Goal: Use online tool/utility: Utilize a website feature to perform a specific function

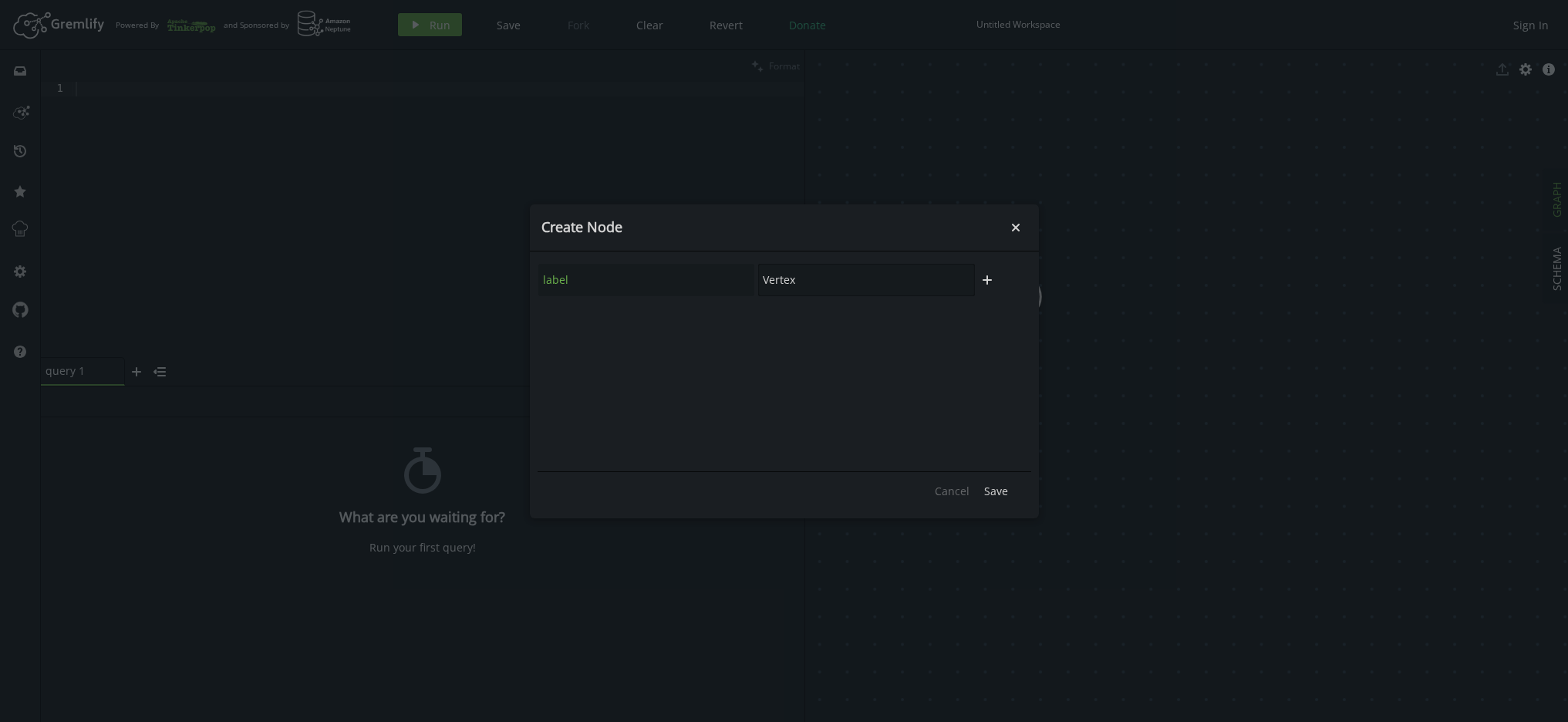
click at [792, 278] on input "Vertex" at bounding box center [866, 280] width 217 height 32
type input "POST"
click at [1001, 494] on span "Save" at bounding box center [996, 490] width 24 height 15
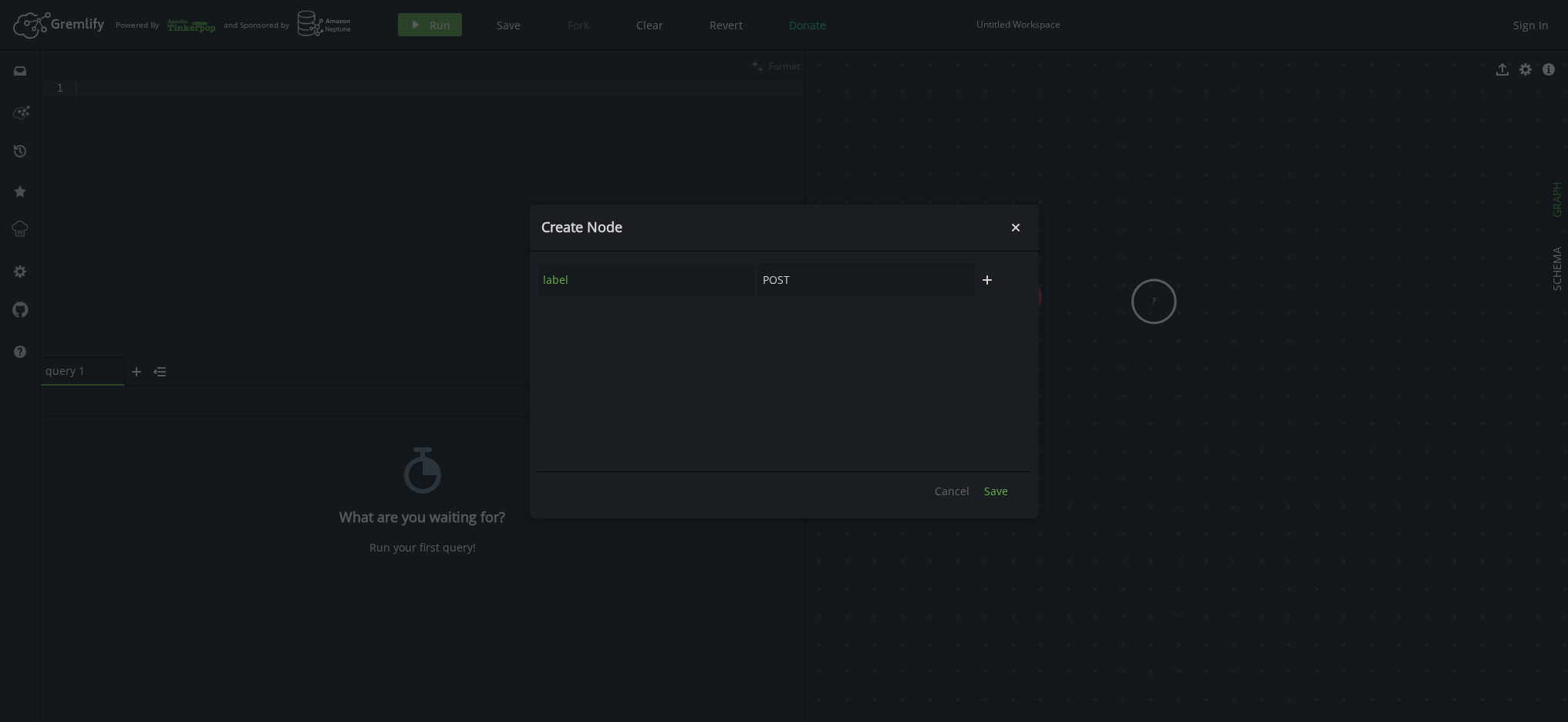
click at [989, 489] on span "Save" at bounding box center [996, 490] width 24 height 15
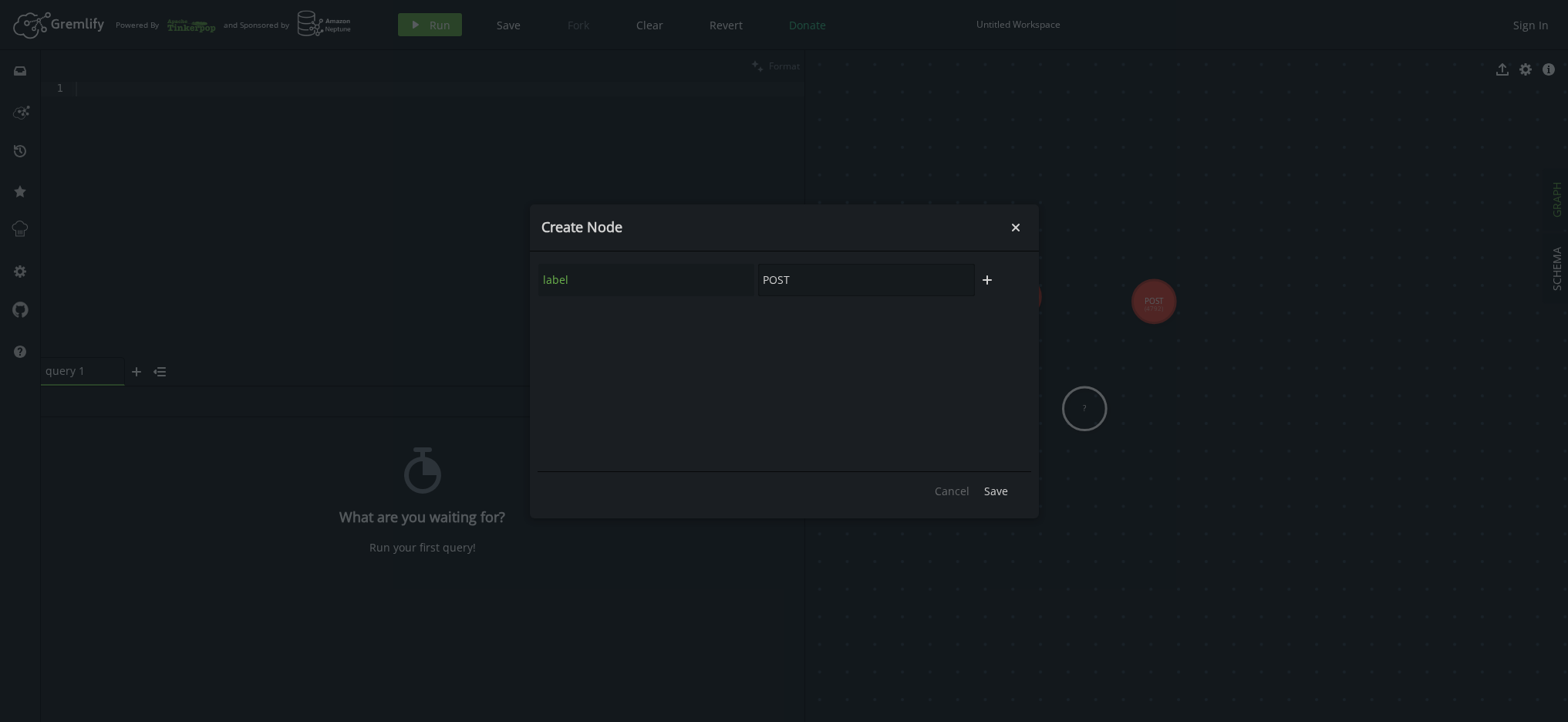
click at [807, 285] on input "POST" at bounding box center [866, 280] width 217 height 32
type input "USER"
click at [1004, 491] on span "Save" at bounding box center [996, 490] width 24 height 15
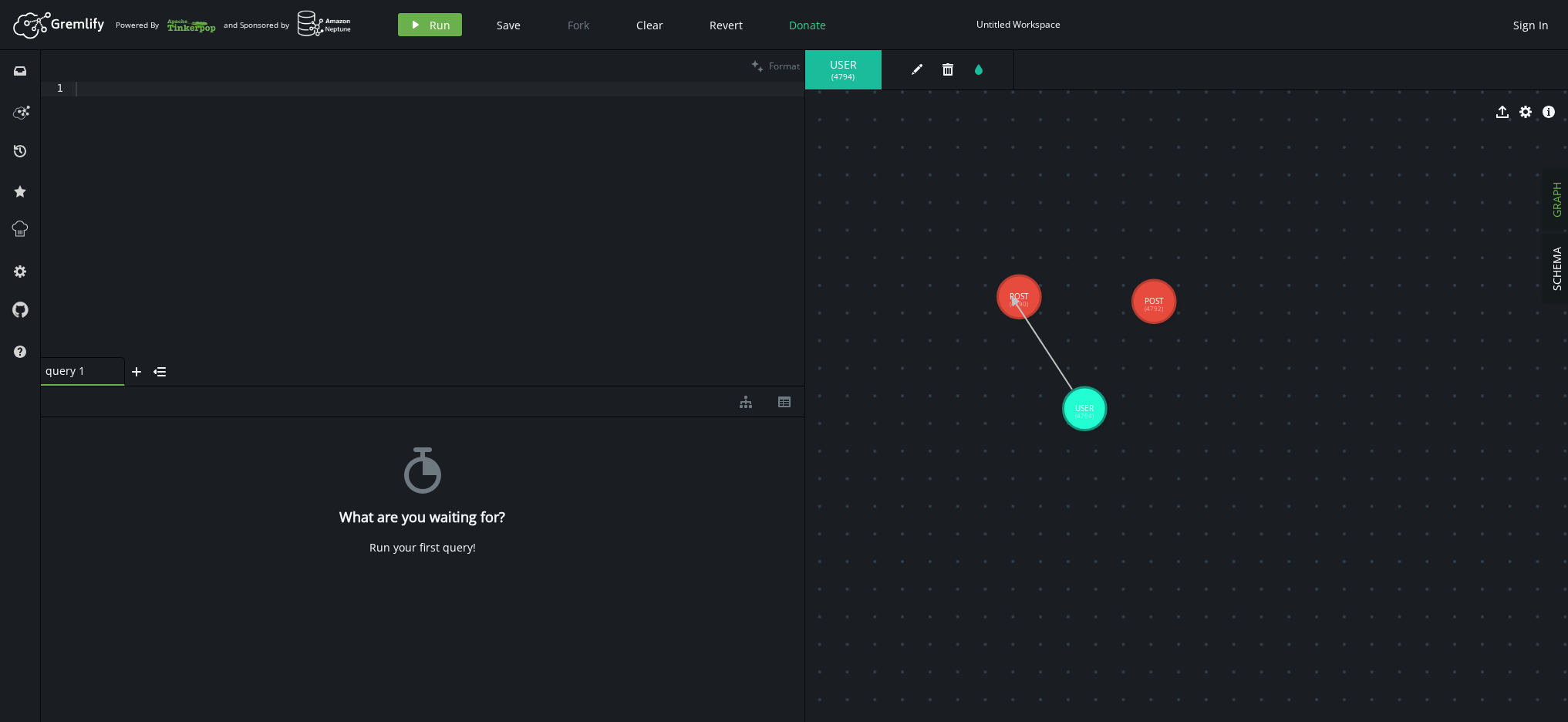
drag, startPoint x: 1079, startPoint y: 411, endPoint x: 1014, endPoint y: 300, distance: 128.6
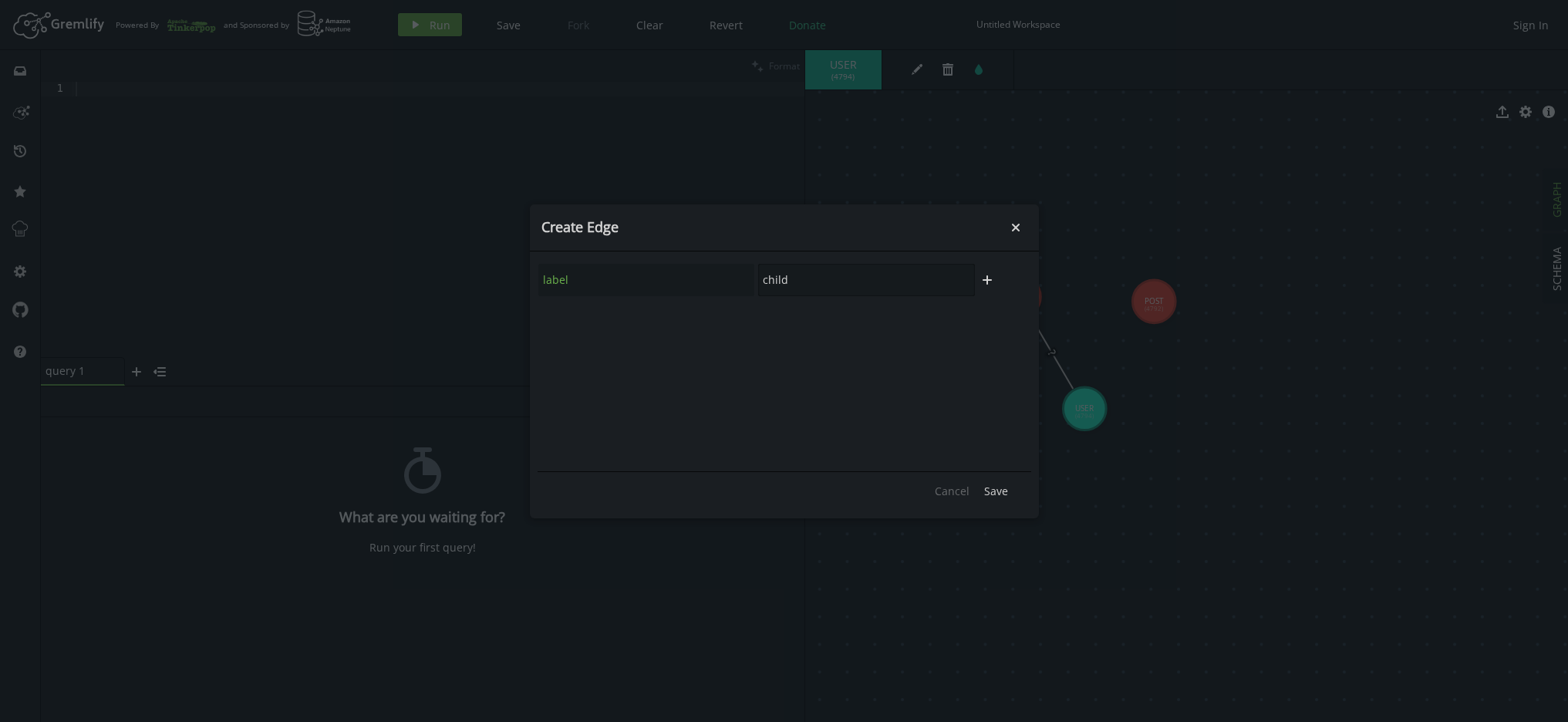
click at [784, 283] on input "child" at bounding box center [866, 280] width 217 height 32
type input "QUERIED"
click at [999, 492] on span "Save" at bounding box center [996, 490] width 24 height 15
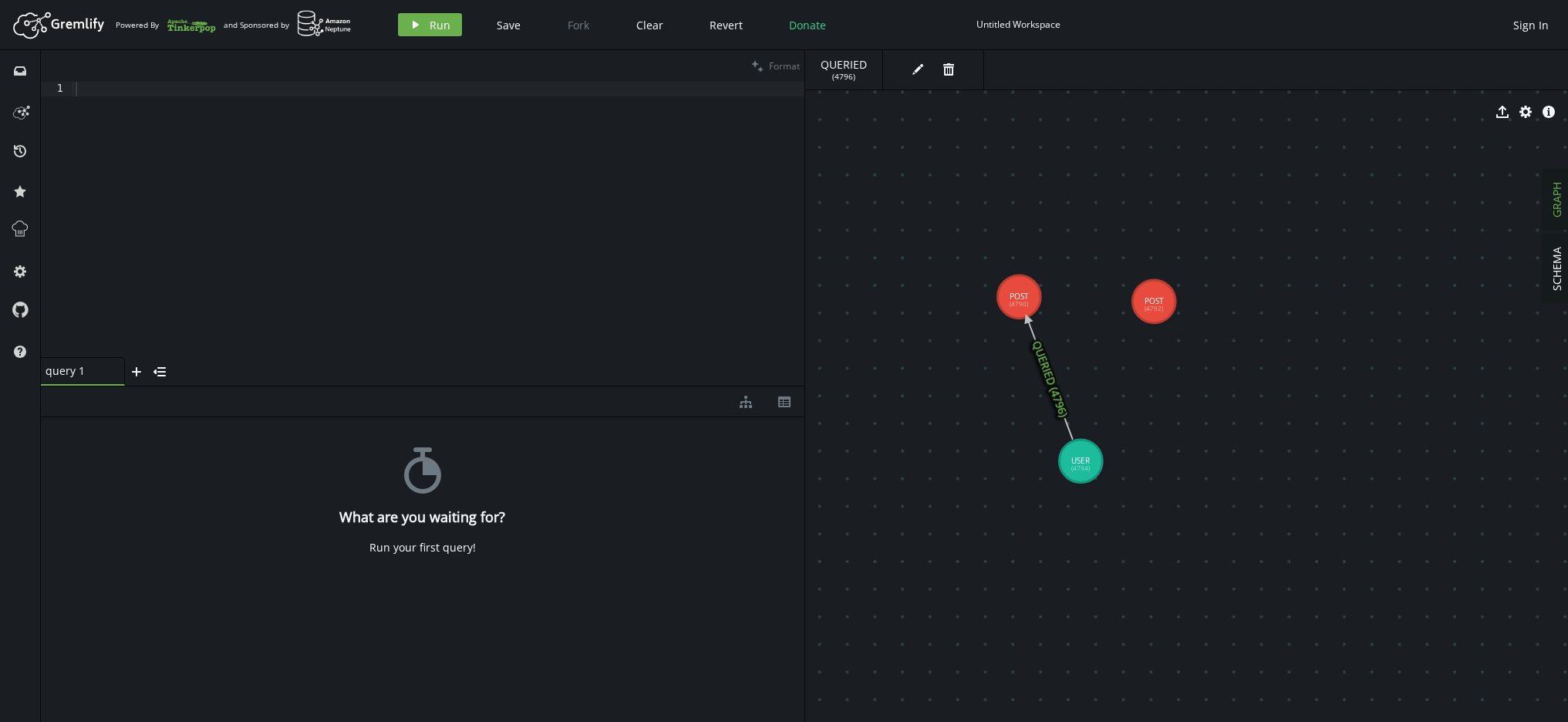
drag, startPoint x: 1093, startPoint y: 406, endPoint x: 1081, endPoint y: 461, distance: 56.3
drag, startPoint x: 1086, startPoint y: 456, endPoint x: 1146, endPoint y: 314, distance: 154.2
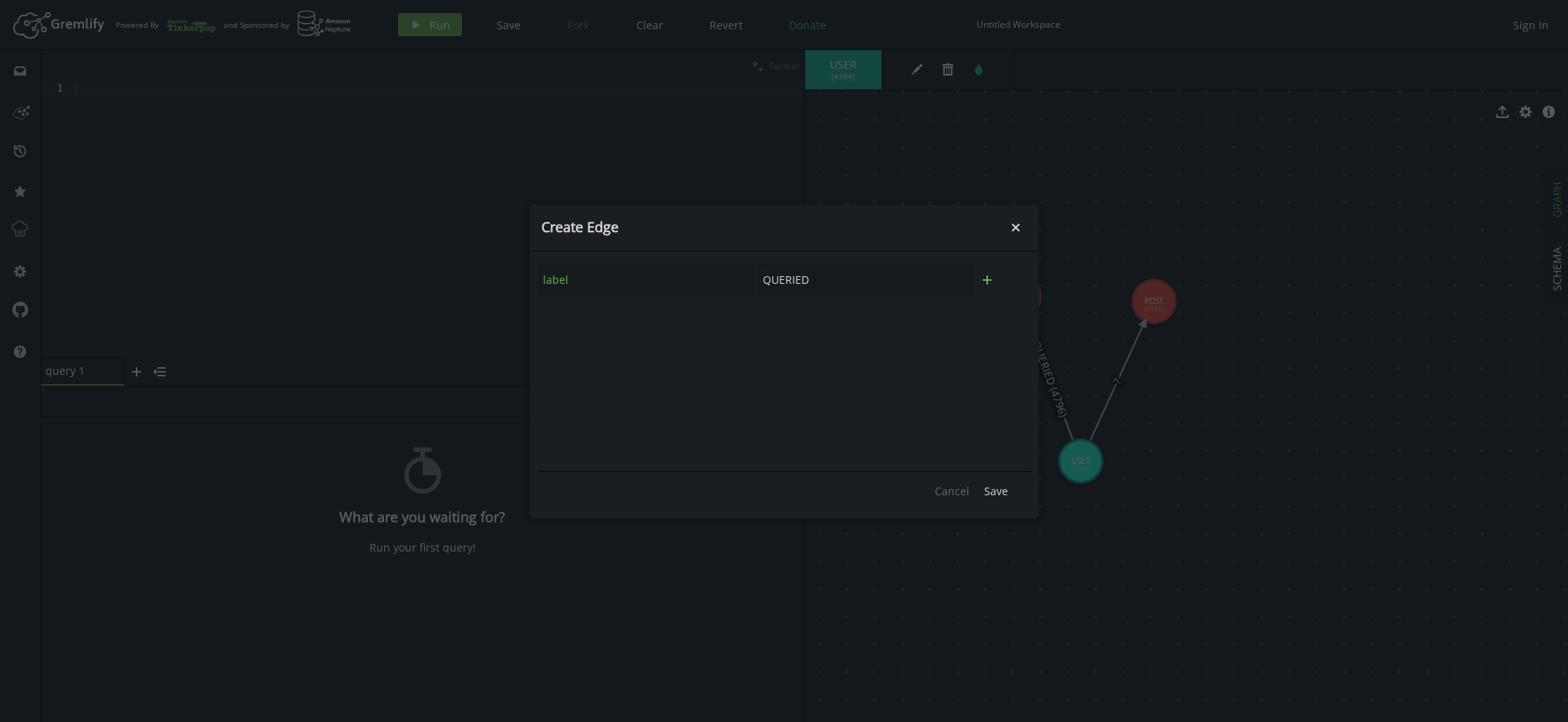
click at [988, 282] on icon "button" at bounding box center [987, 280] width 9 height 9
click at [672, 333] on input "text" at bounding box center [646, 322] width 217 height 32
type input "create_time"
type input "test"
click at [986, 490] on span "Save" at bounding box center [996, 490] width 24 height 15
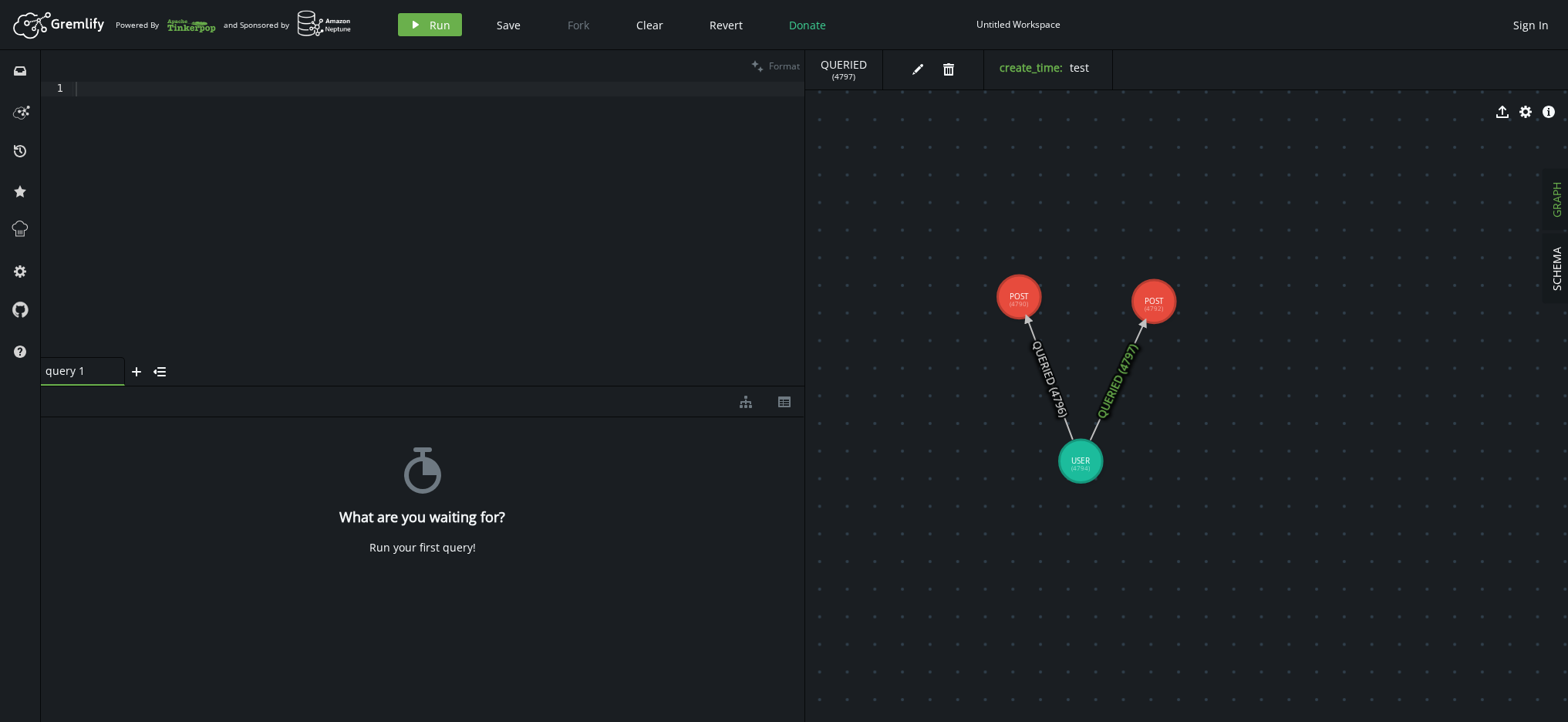
click at [465, 219] on div at bounding box center [438, 234] width 732 height 305
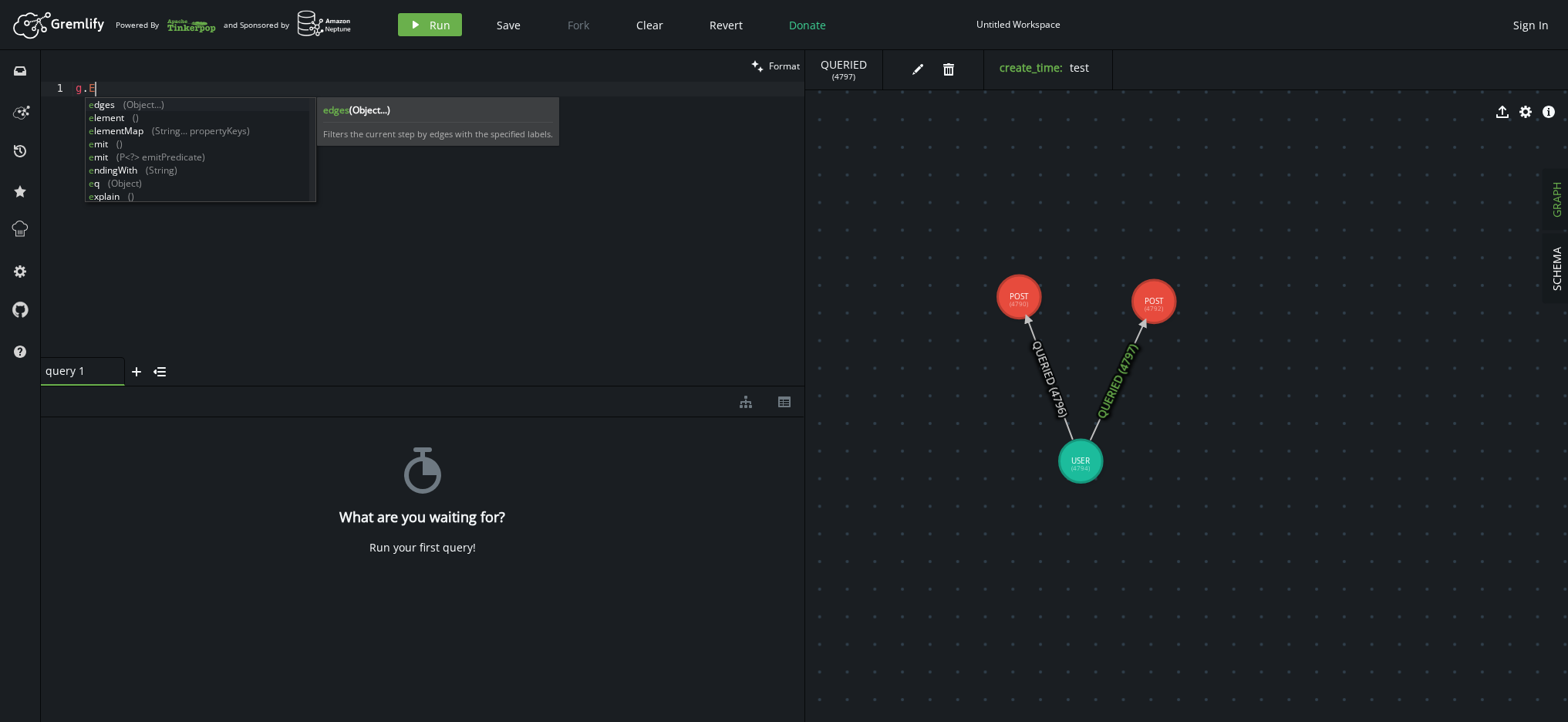
type textarea "g.E()"
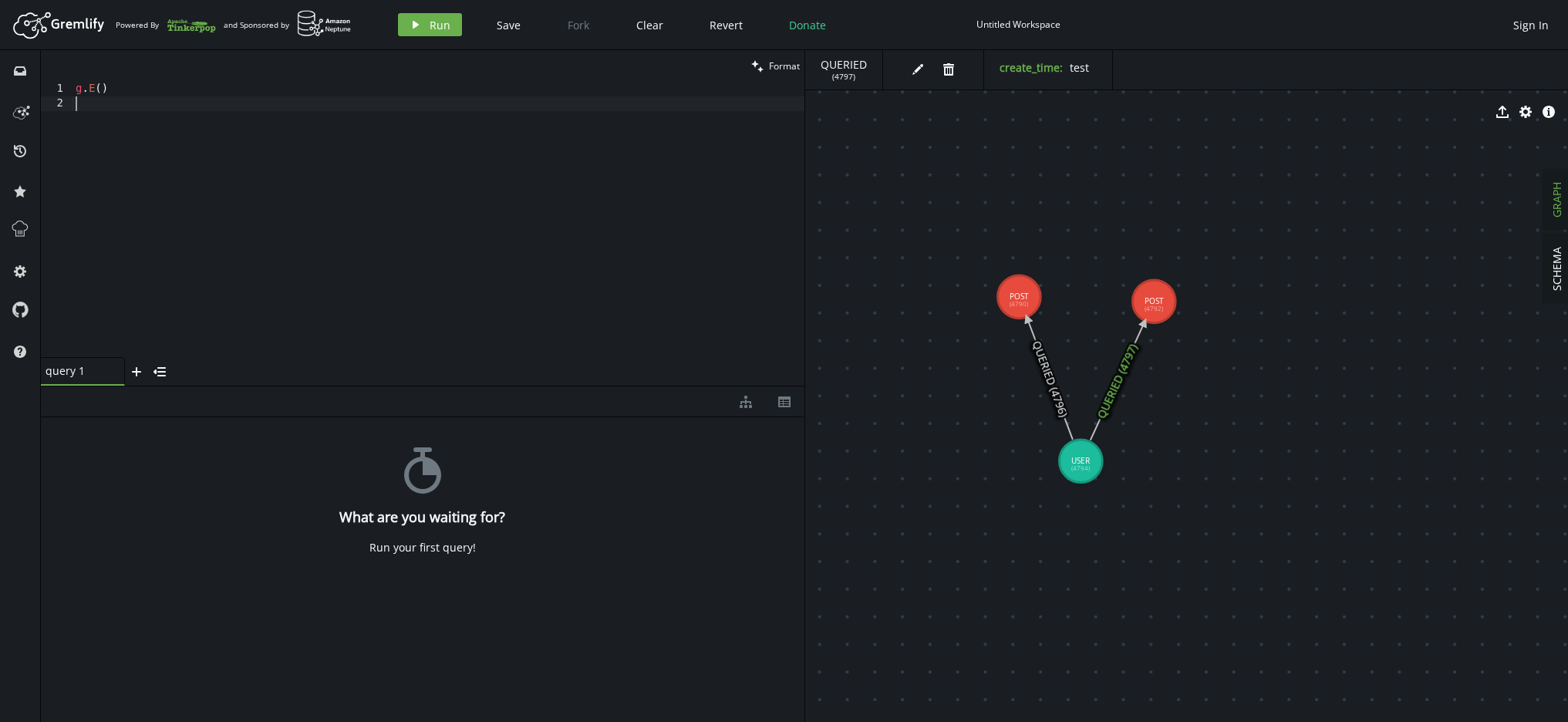
type textarea "."
type textarea ".hasLabel("QUERIED")")"
type textarea ".where(__.not(__.has("create_time")))"
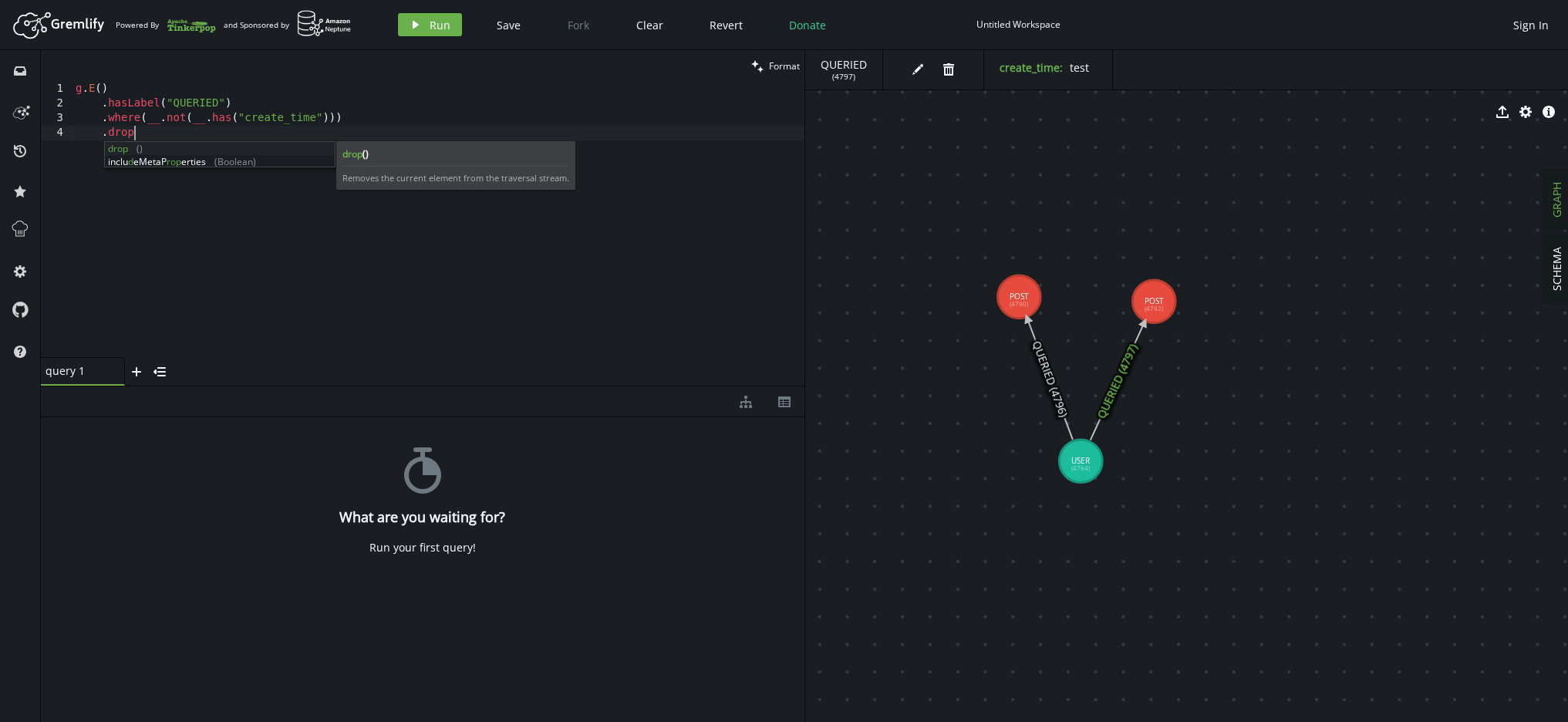
type textarea ".drop()"
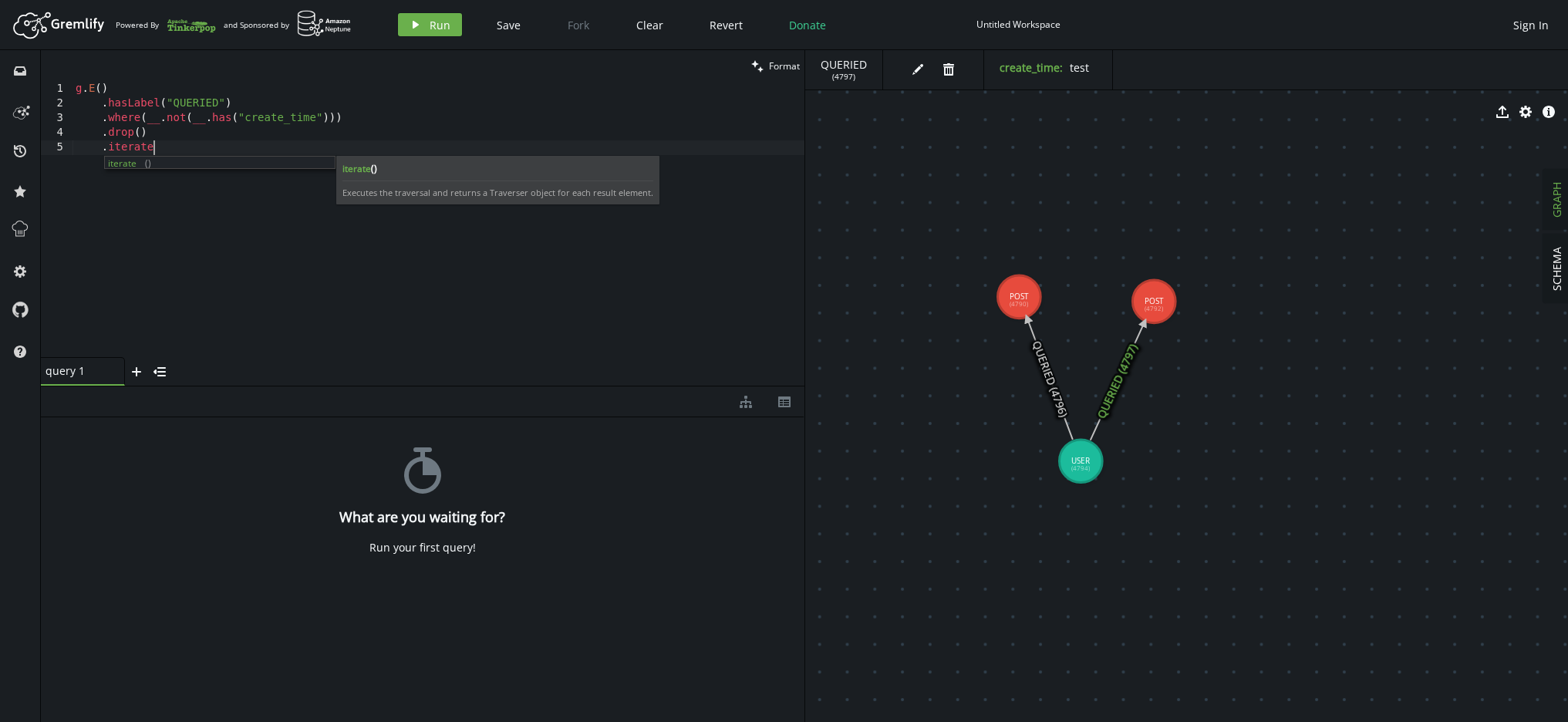
scroll to position [0, 90]
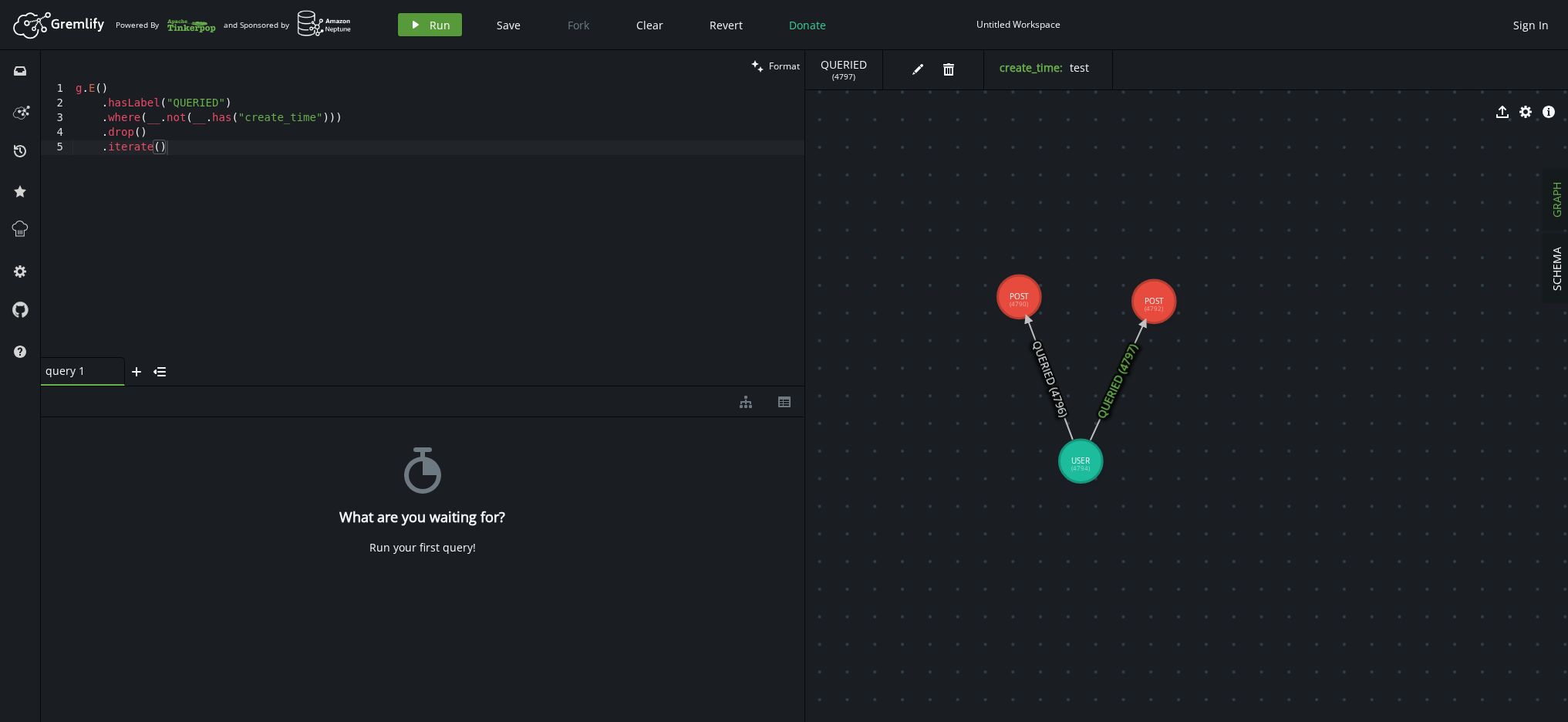
click at [439, 30] on span "Run" at bounding box center [439, 25] width 21 height 15
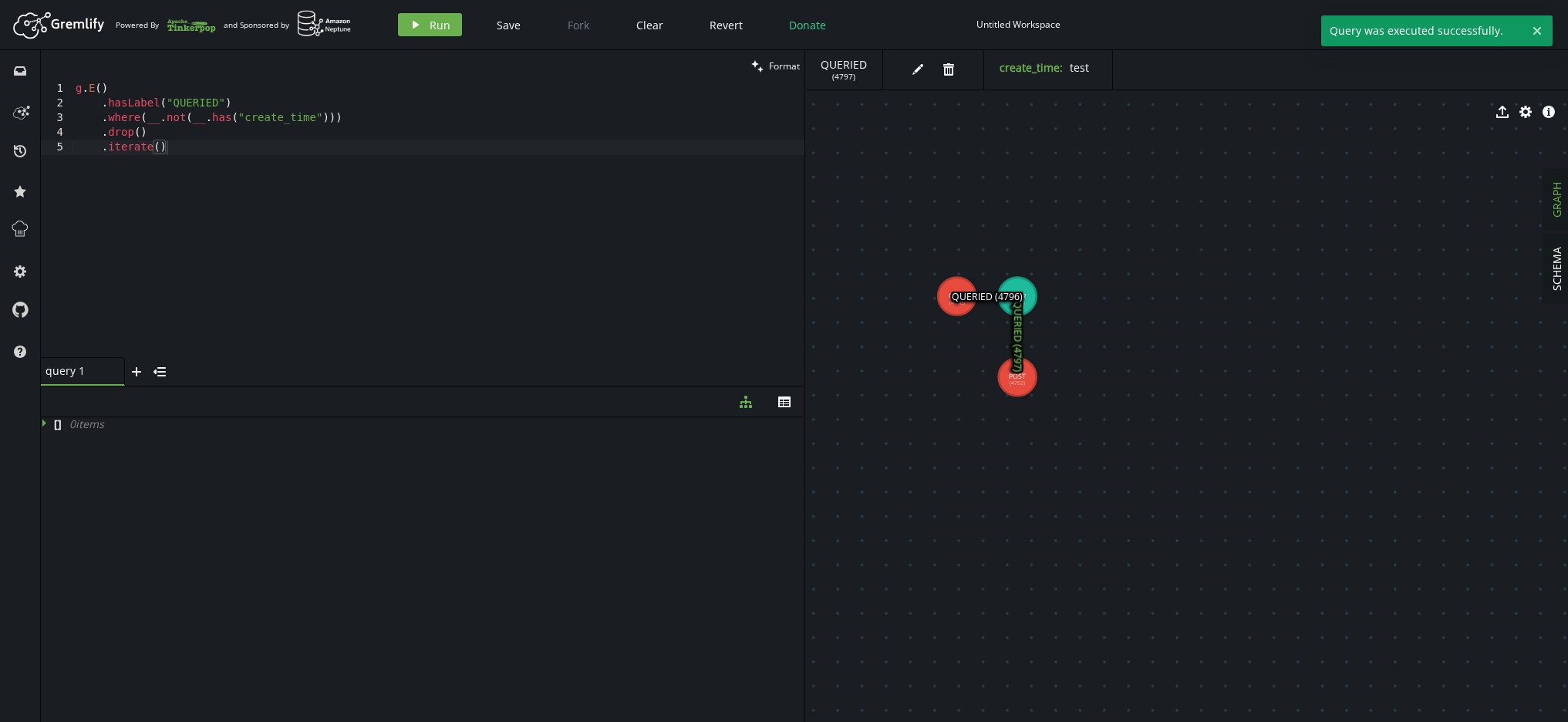
drag, startPoint x: 967, startPoint y: 345, endPoint x: 1082, endPoint y: 537, distance: 223.8
drag, startPoint x: 1026, startPoint y: 381, endPoint x: 1028, endPoint y: 472, distance: 91.0
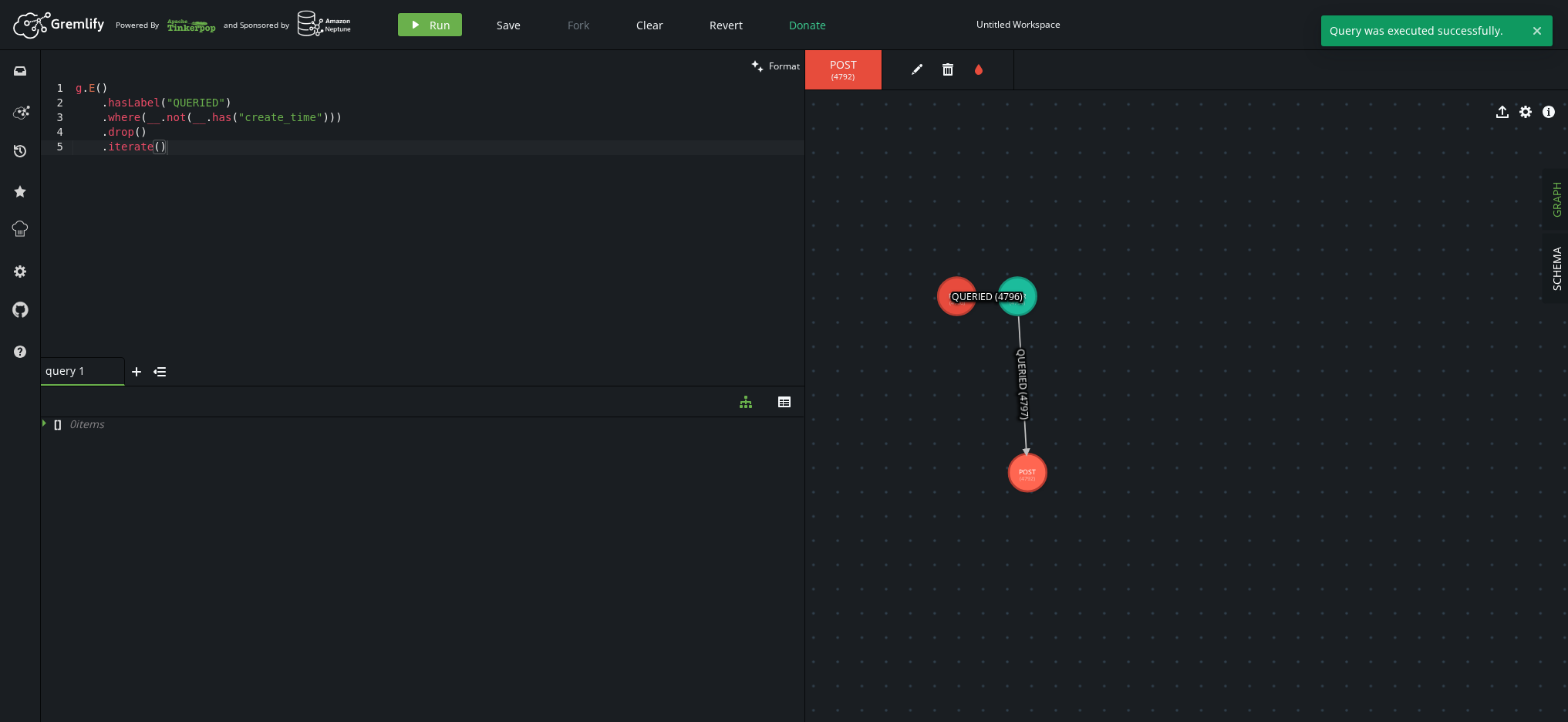
click at [1024, 409] on icon at bounding box center [1022, 384] width 8 height 136
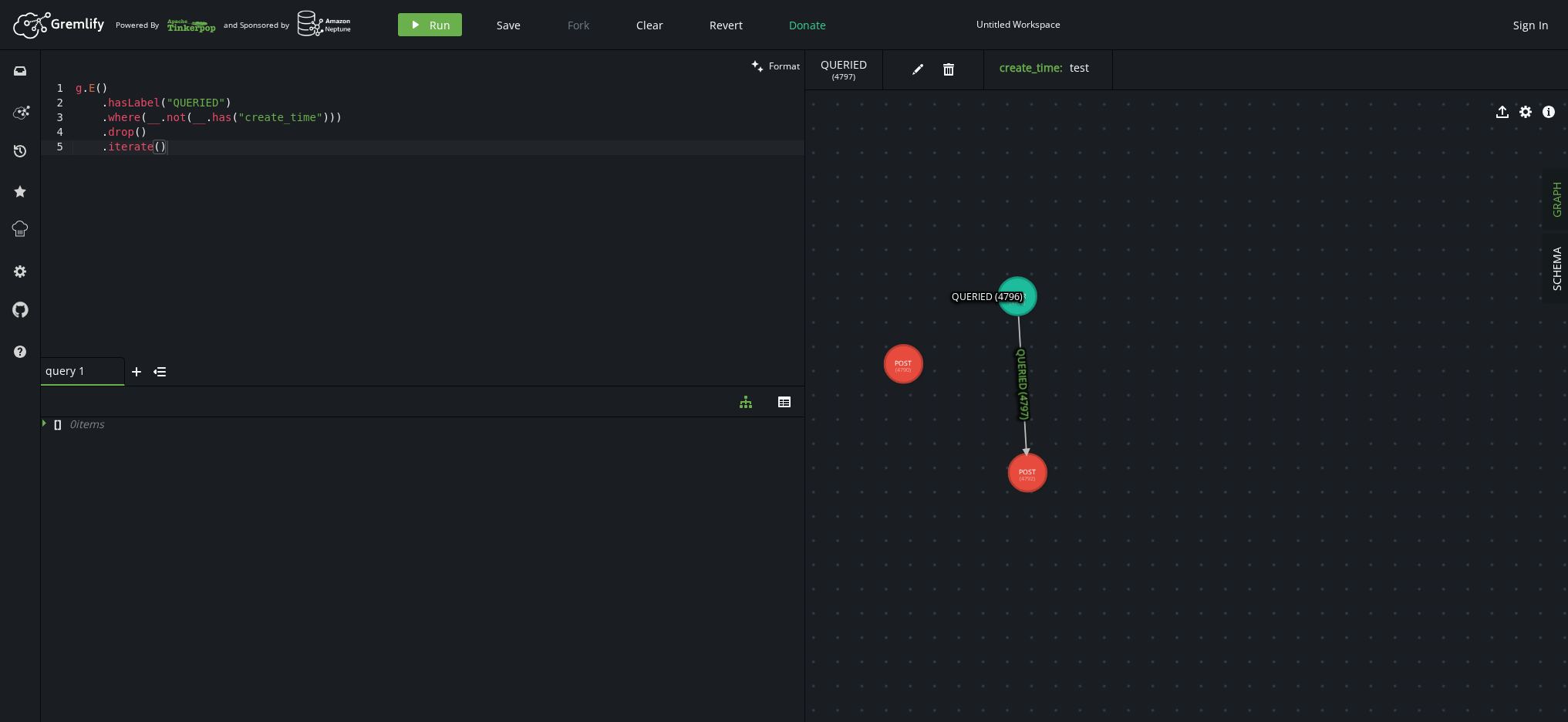
drag, startPoint x: 951, startPoint y: 308, endPoint x: 907, endPoint y: 354, distance: 63.7
click at [977, 297] on icon at bounding box center [987, 297] width 20 height 0
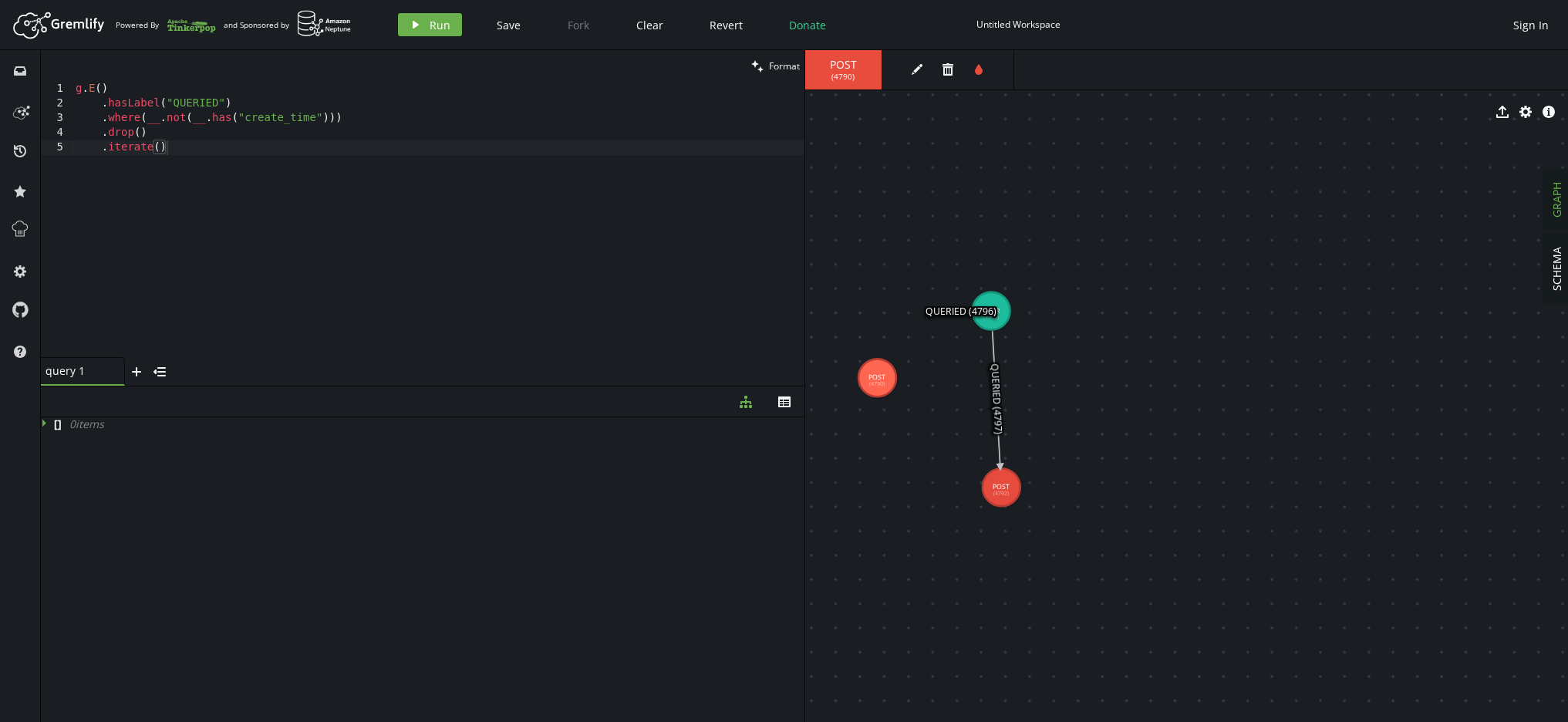
drag, startPoint x: 974, startPoint y: 300, endPoint x: 950, endPoint y: 312, distance: 26.8
click at [950, 312] on text "QUERIED (4796)" at bounding box center [961, 311] width 71 height 13
drag, startPoint x: 976, startPoint y: 354, endPoint x: 1025, endPoint y: 356, distance: 49.0
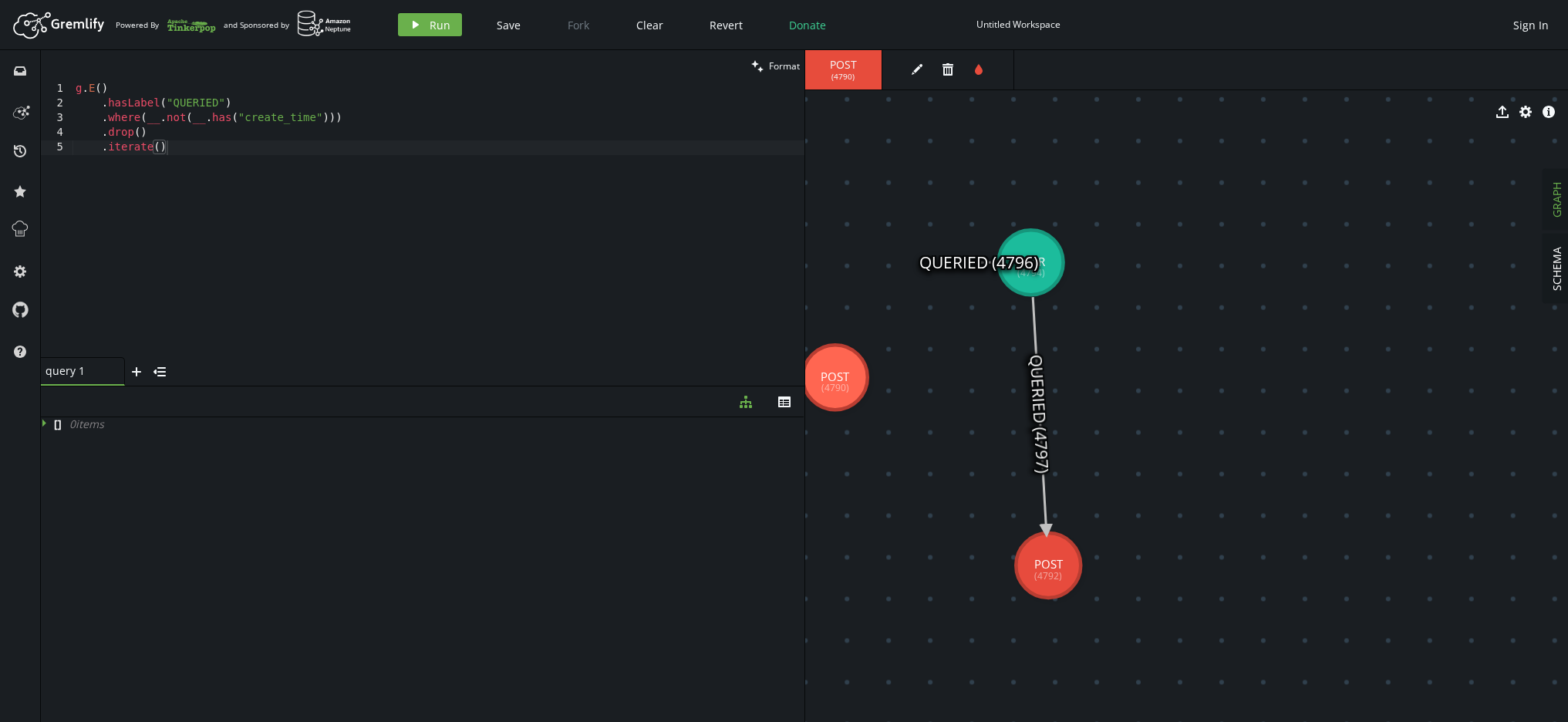
click at [974, 263] on icon at bounding box center [978, 263] width 35 height 0
click at [252, 204] on div "g . E ( ) . hasLabel ( "QUERIED" ) . where ( __ . not ( __ . has ( "create_time…" at bounding box center [438, 234] width 732 height 305
click at [97, 103] on div "g . E ( ) . hasLabel ( "QUERIED" ) . where ( __ . not ( __ . has ( "create_time…" at bounding box center [438, 234] width 732 height 305
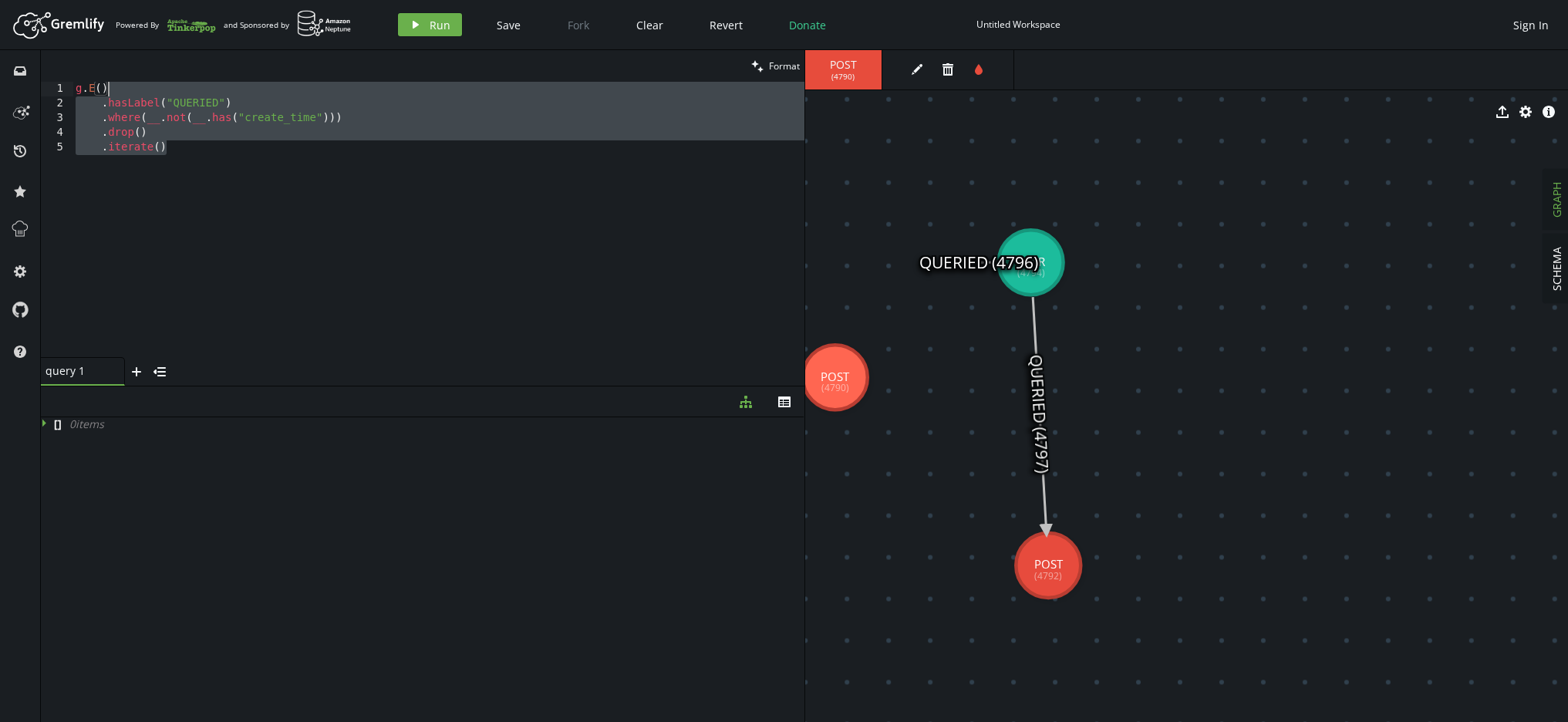
drag, startPoint x: 183, startPoint y: 139, endPoint x: 170, endPoint y: 91, distance: 49.7
click at [170, 91] on div "g . E ( ) . hasLabel ( "QUERIED" ) . where ( __ . not ( __ . has ( "create_time…" at bounding box center [438, 234] width 732 height 305
type textarea "g.E()"
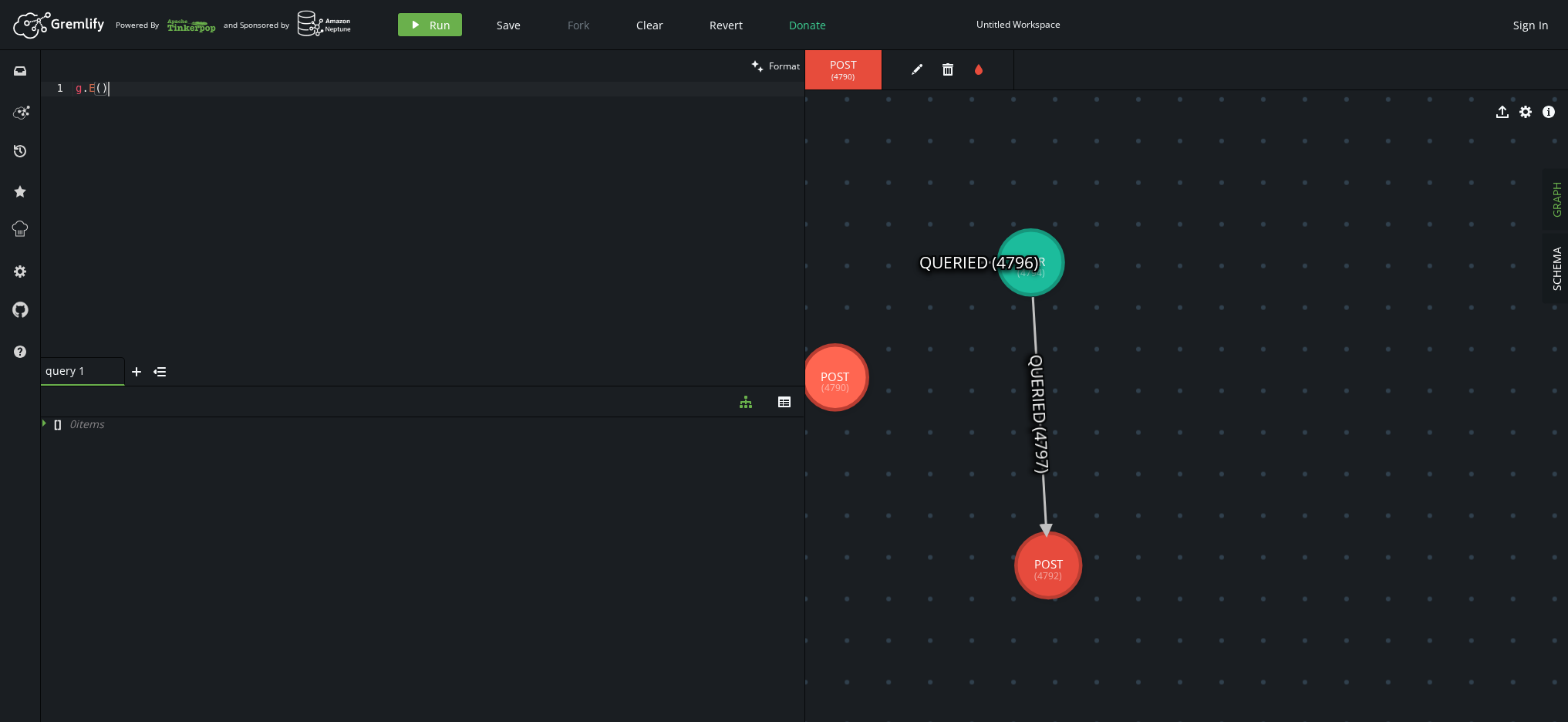
click at [394, 23] on div "play Run Save Fork Clear Revert Donate Untitled Workspace Sign In" at bounding box center [974, 24] width 1167 height 23
click at [404, 23] on button "play Run" at bounding box center [429, 24] width 64 height 23
